Goal: Find specific page/section: Find specific page/section

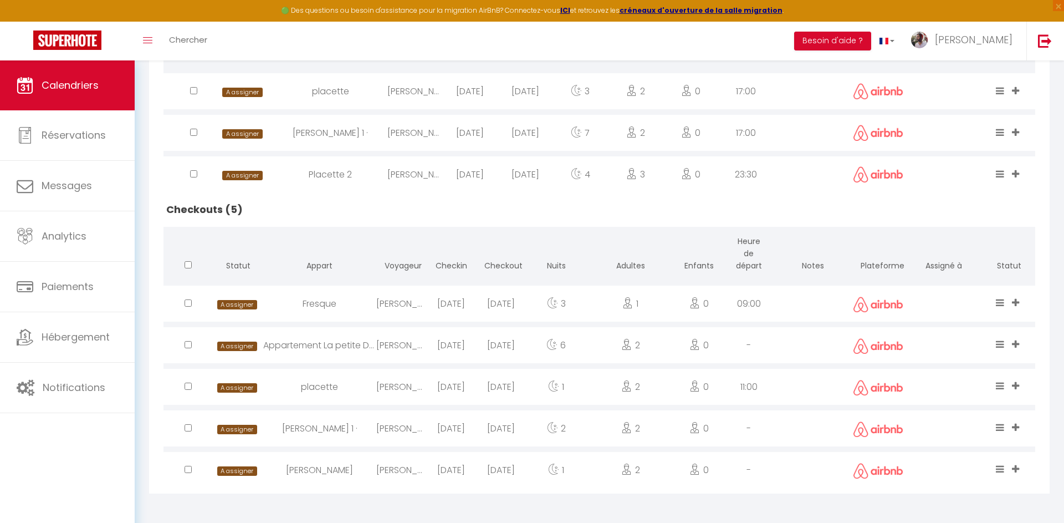
scroll to position [384, 0]
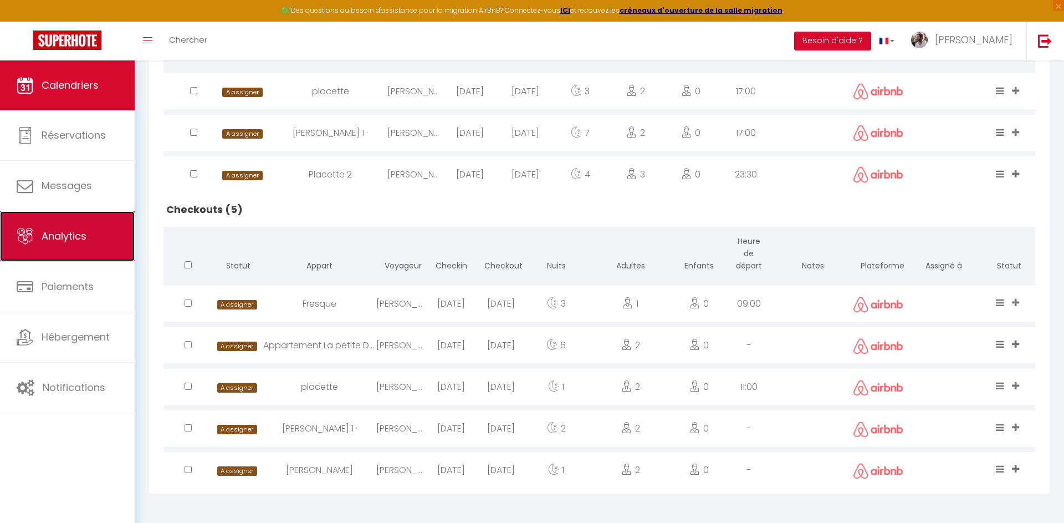
click at [80, 230] on span "Analytics" at bounding box center [64, 236] width 45 height 14
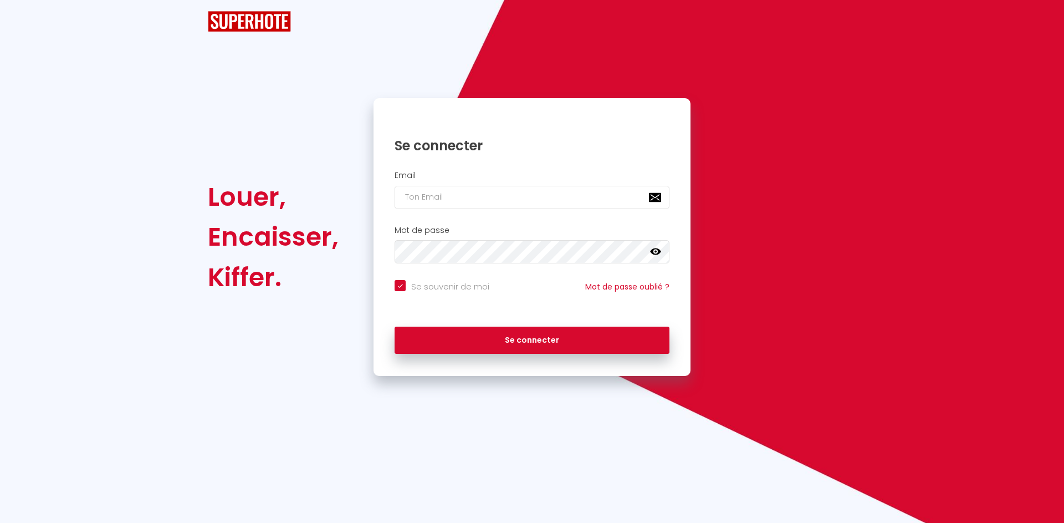
checkbox input "true"
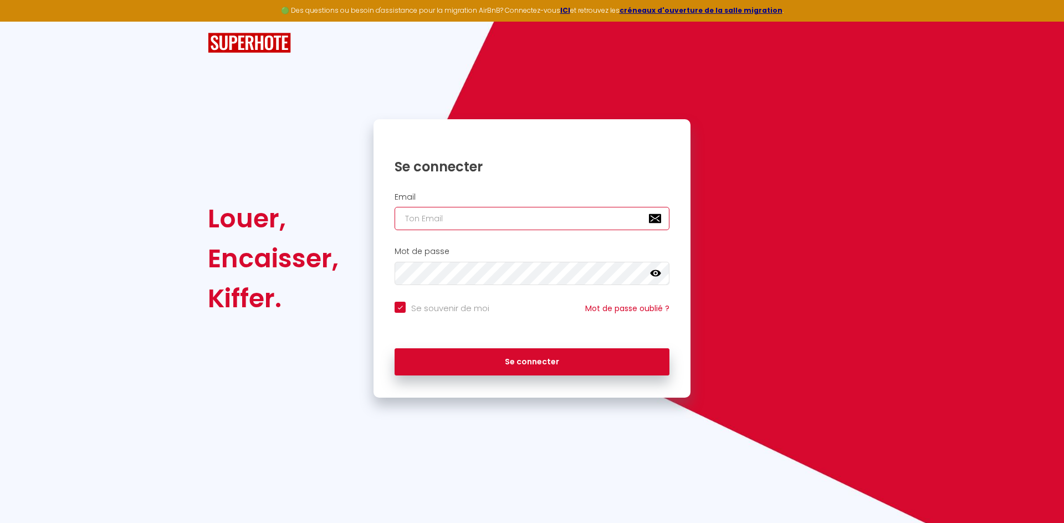
click at [443, 215] on input "email" at bounding box center [532, 218] width 275 height 23
type input "[EMAIL_ADDRESS][DOMAIN_NAME]"
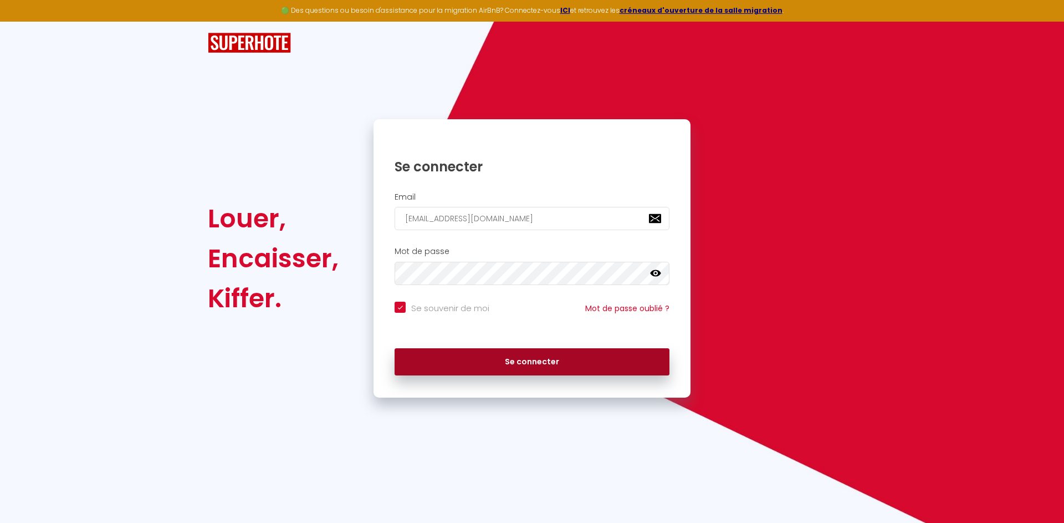
click at [513, 359] on button "Se connecter" at bounding box center [532, 362] width 275 height 28
checkbox input "true"
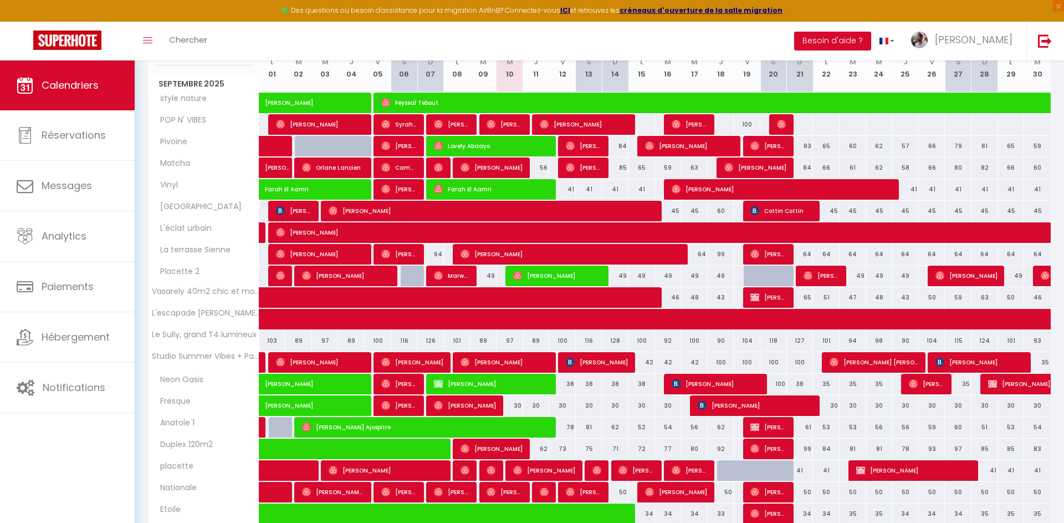
scroll to position [277, 0]
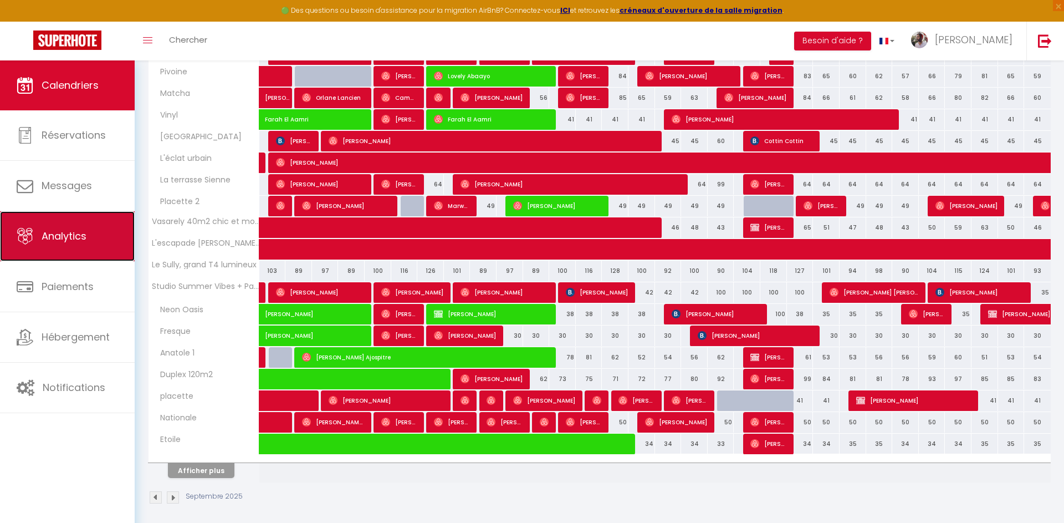
click at [57, 245] on link "Analytics" at bounding box center [67, 236] width 135 height 50
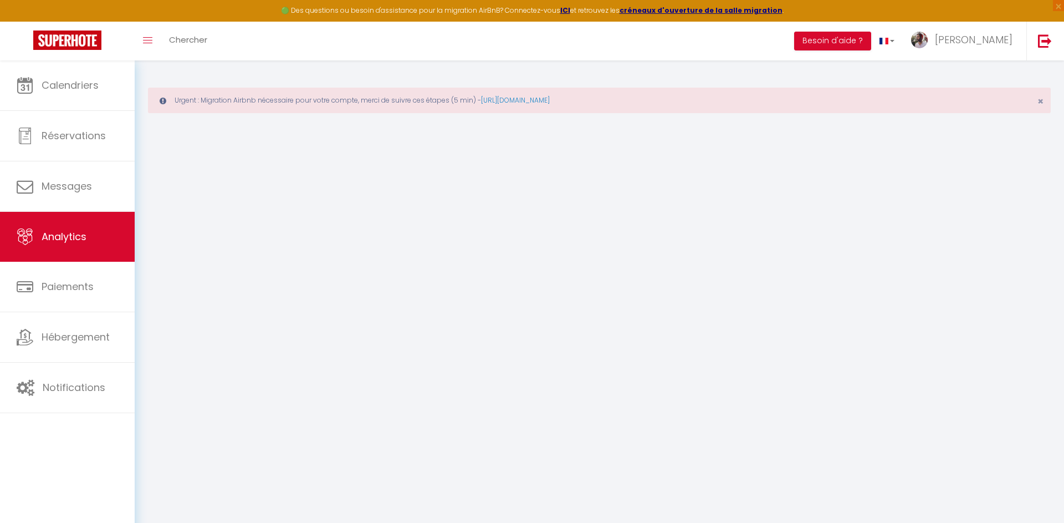
select select "2025"
select select "9"
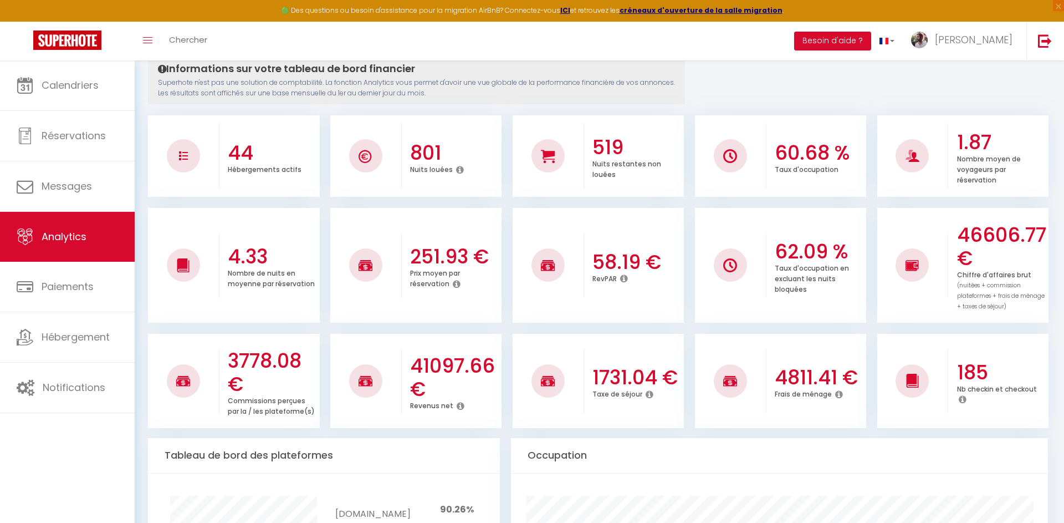
scroll to position [119, 0]
